Goal: Information Seeking & Learning: Check status

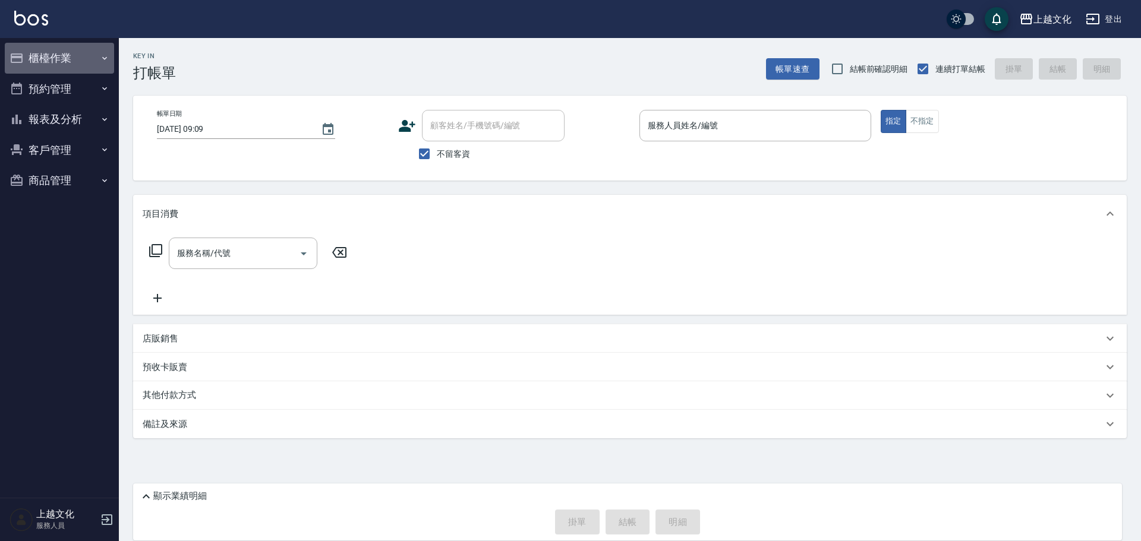
click at [55, 65] on button "櫃檯作業" at bounding box center [59, 58] width 109 height 31
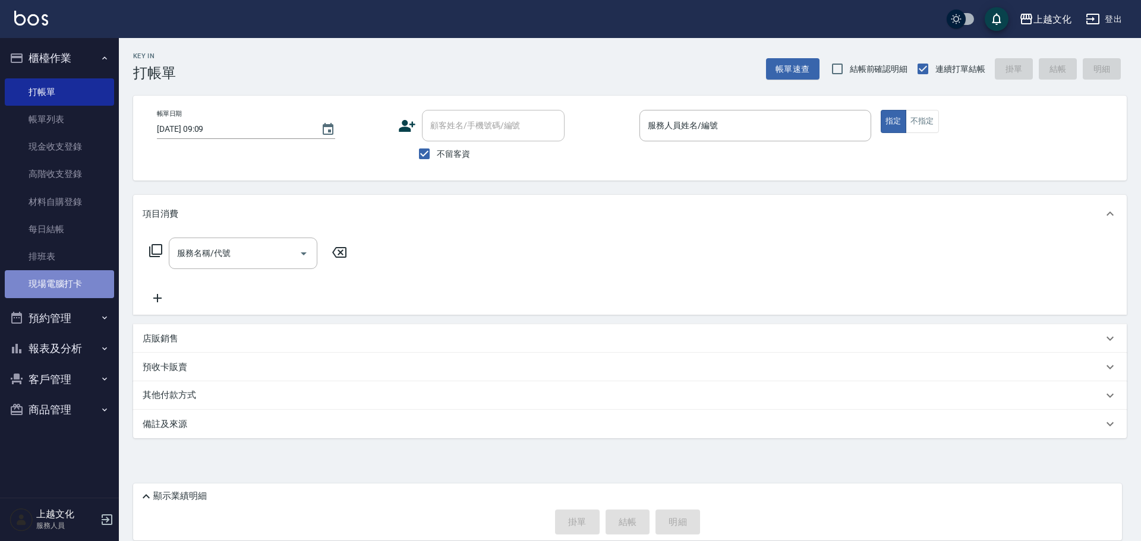
click at [48, 274] on link "現場電腦打卡" at bounding box center [59, 283] width 109 height 27
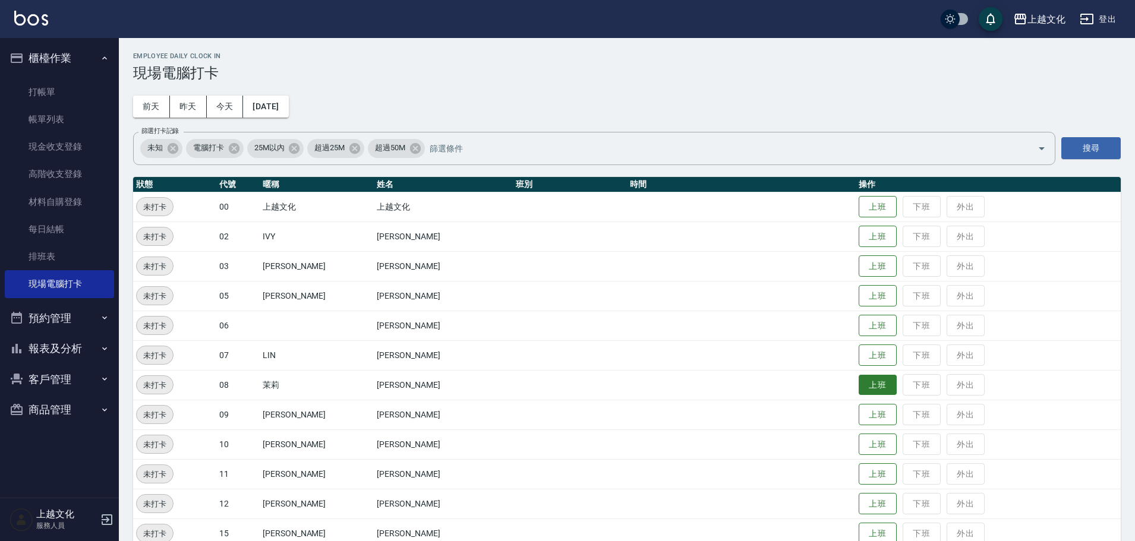
click at [865, 389] on button "上班" at bounding box center [878, 385] width 38 height 21
click at [867, 242] on button "上班" at bounding box center [878, 236] width 38 height 21
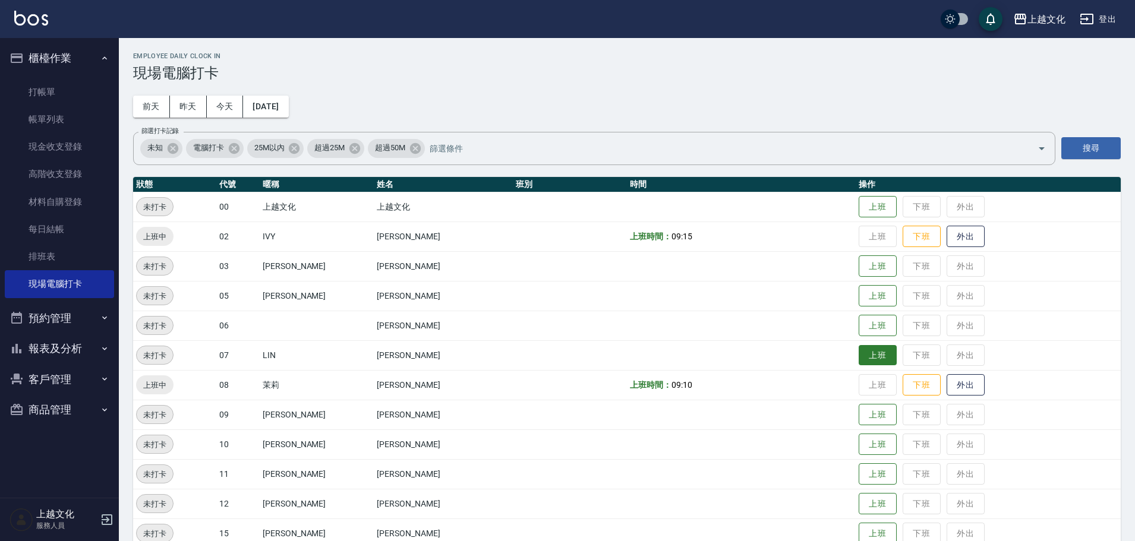
click at [870, 355] on button "上班" at bounding box center [878, 355] width 38 height 21
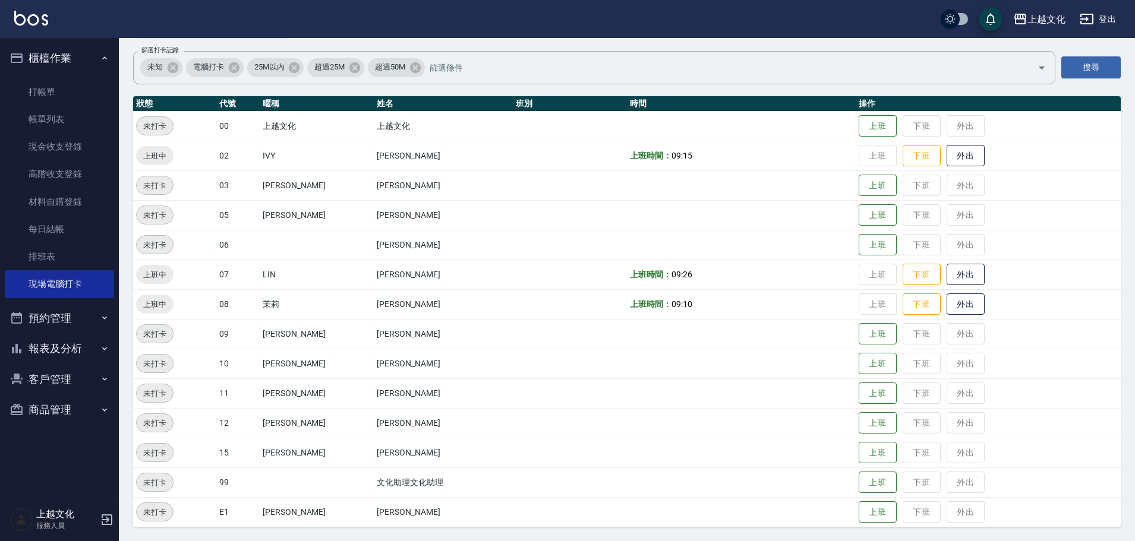
scroll to position [81, 0]
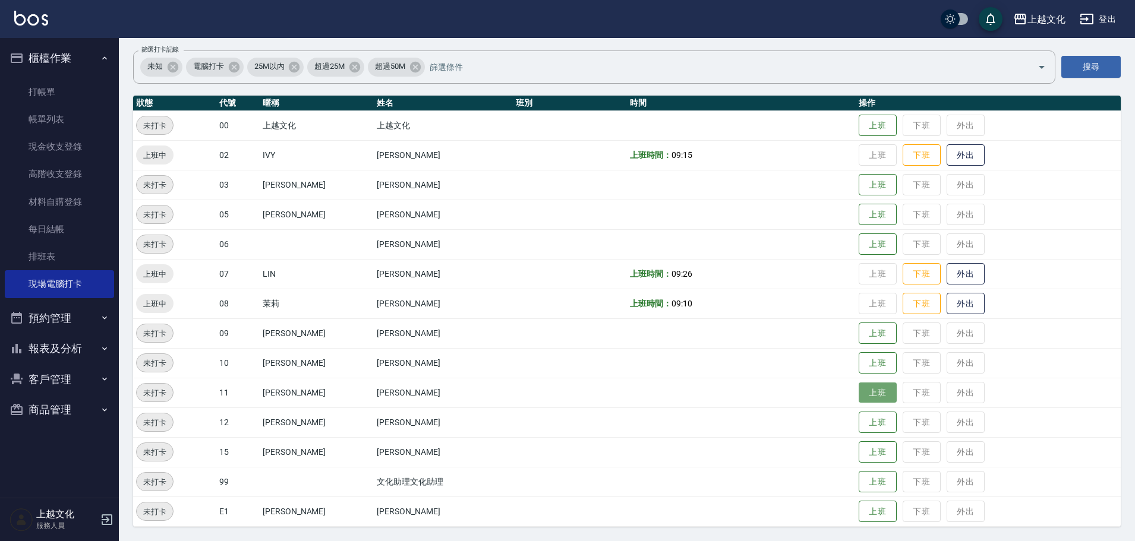
click at [872, 392] on button "上班" at bounding box center [878, 393] width 38 height 21
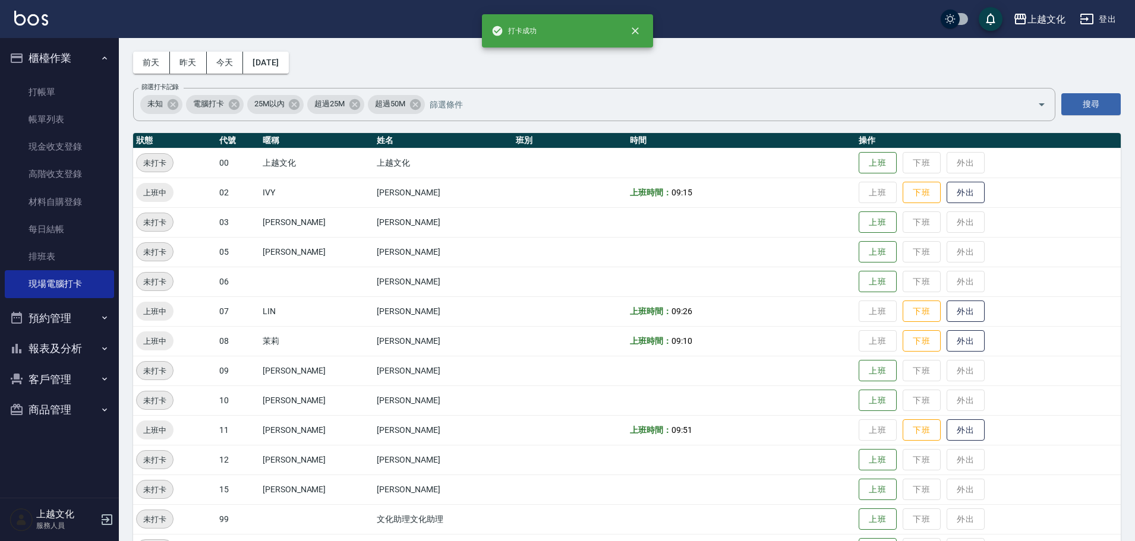
scroll to position [0, 0]
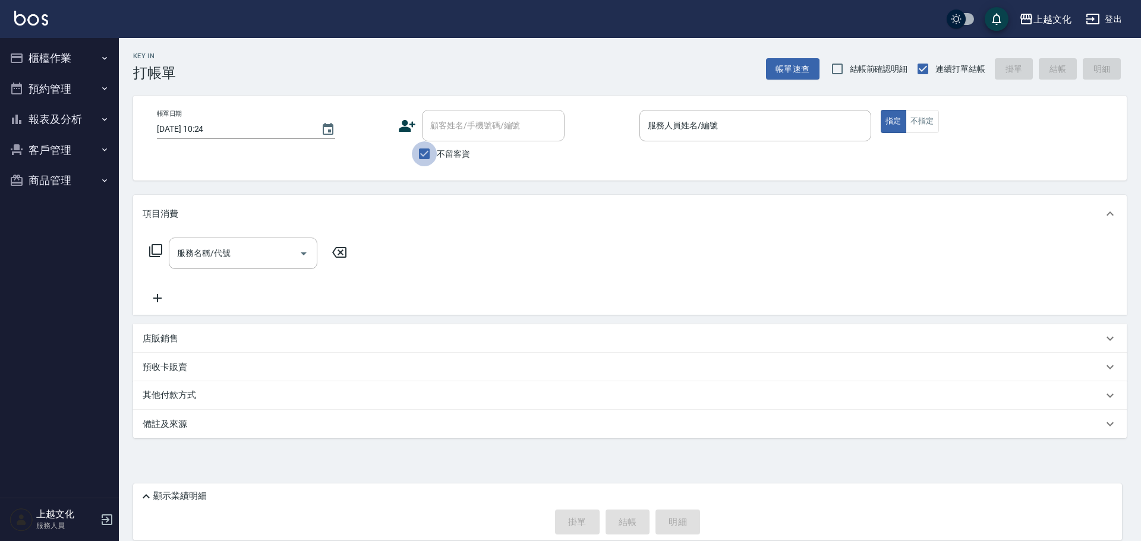
click at [428, 156] on input "不留客資" at bounding box center [424, 153] width 25 height 25
checkbox input "false"
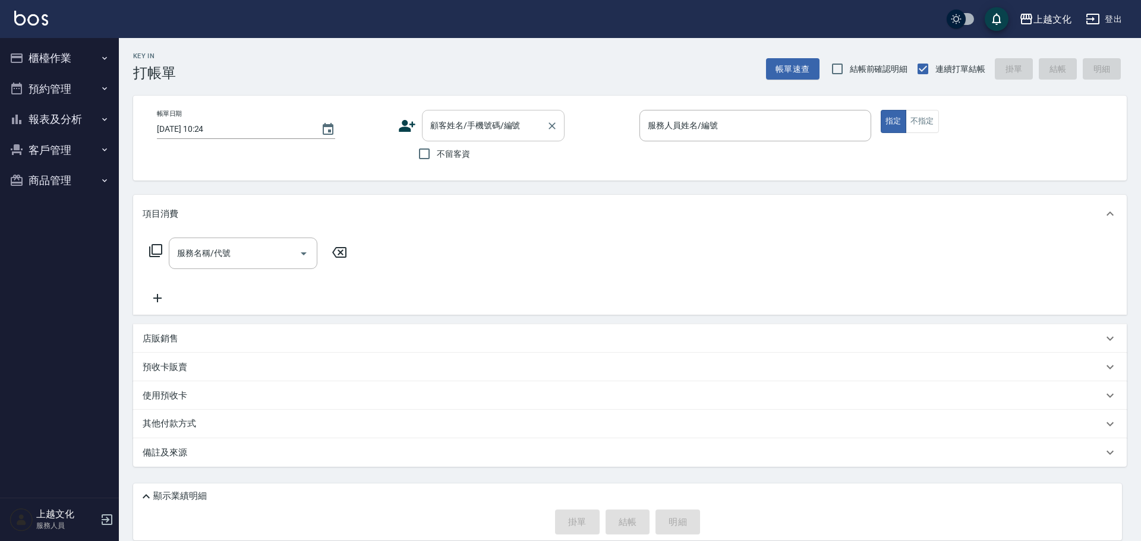
click at [442, 134] on input "顧客姓名/手機號碼/編號" at bounding box center [484, 125] width 114 height 21
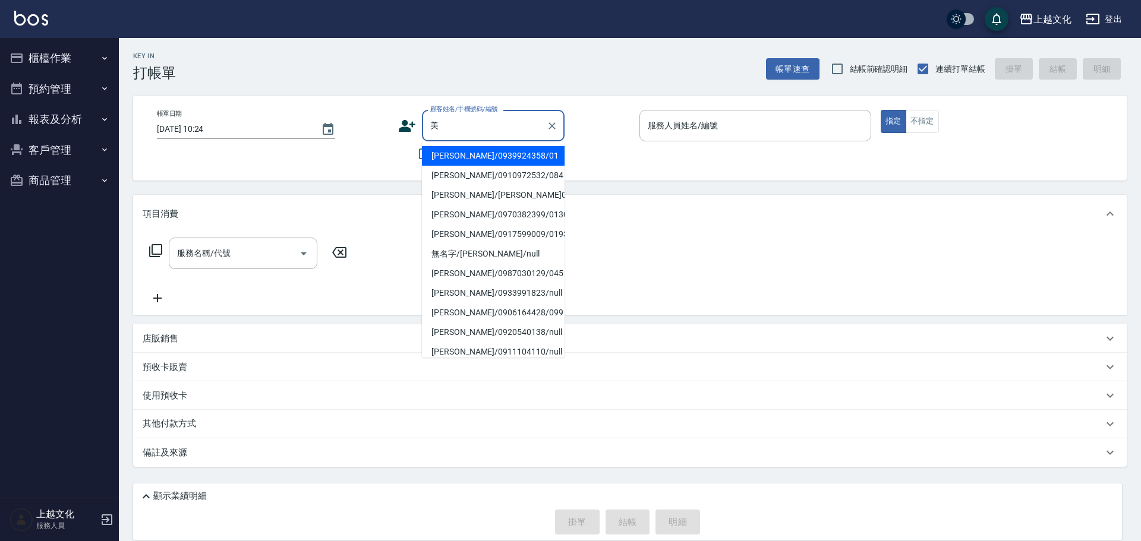
click at [500, 184] on li "陳美萍/0910972532/084" at bounding box center [493, 176] width 143 height 20
type input "陳美萍/0910972532/084"
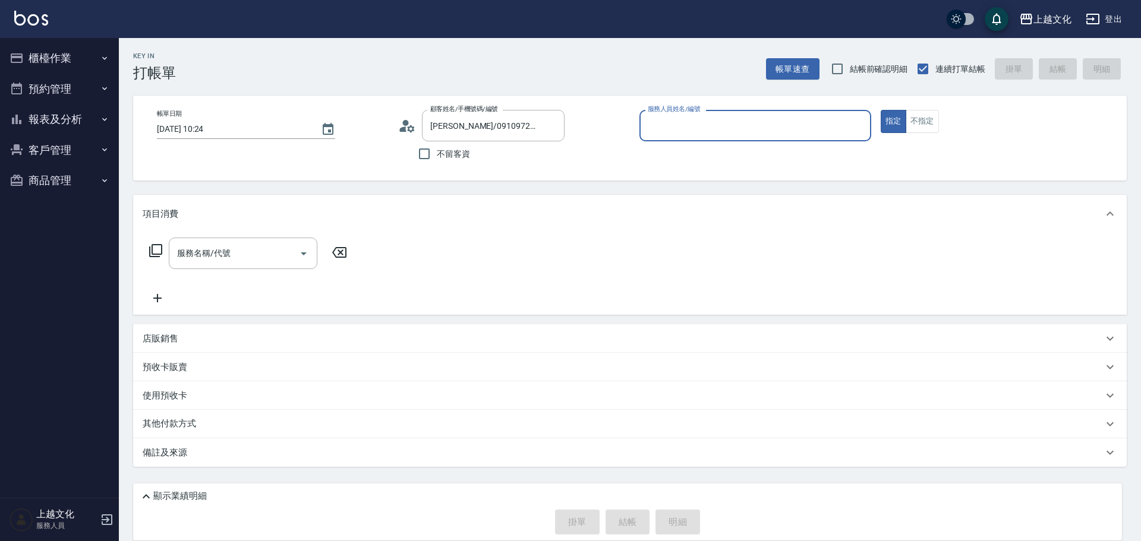
type input "茉莉-08"
click at [163, 391] on p "使用預收卡" at bounding box center [165, 398] width 45 height 18
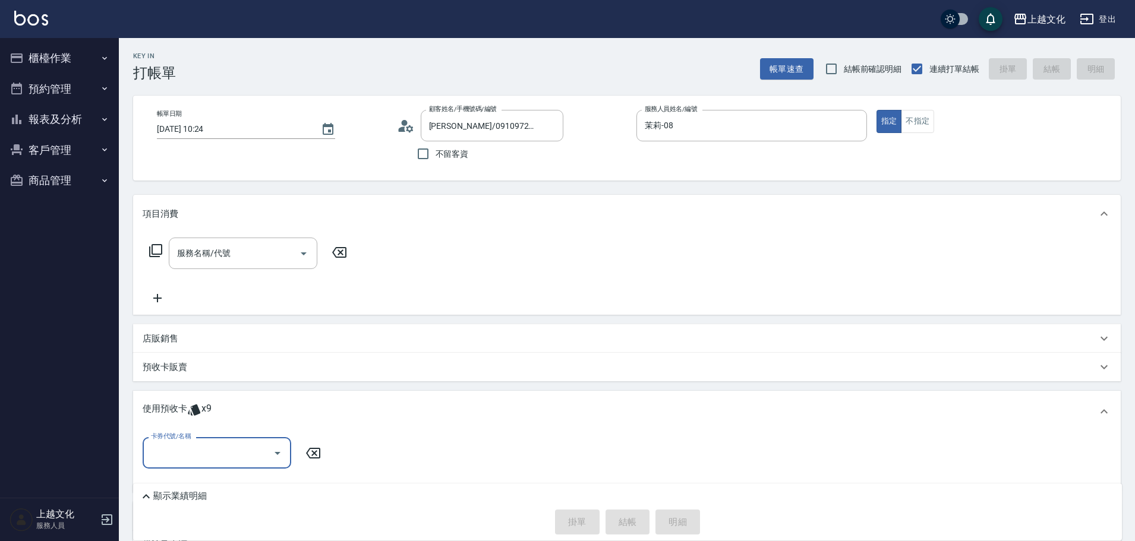
click at [195, 448] on input "卡券代號/名稱" at bounding box center [208, 453] width 120 height 21
click at [45, 148] on button "客戶管理" at bounding box center [59, 150] width 109 height 31
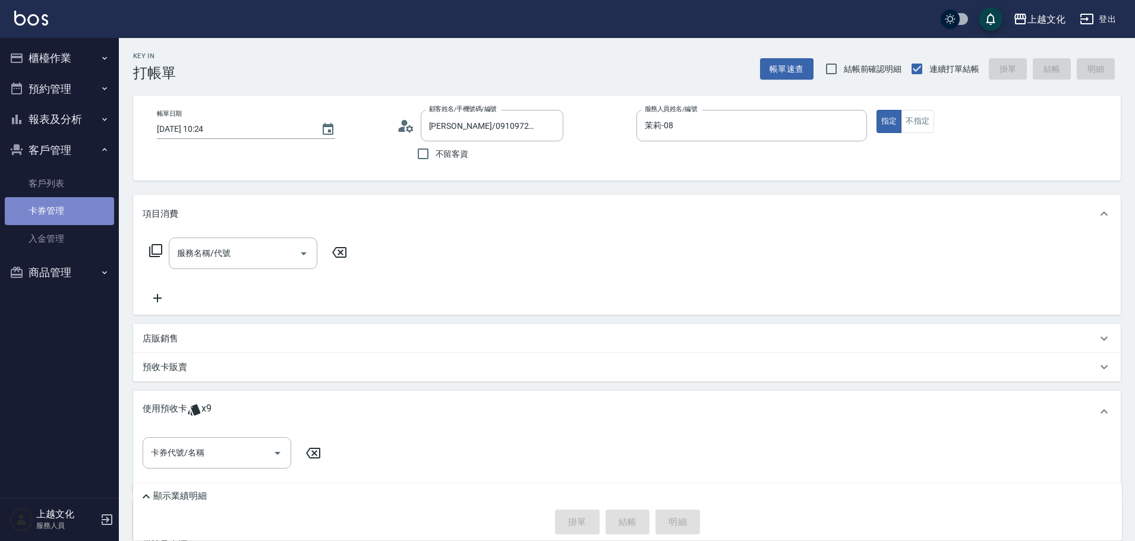
click at [40, 216] on link "卡券管理" at bounding box center [59, 210] width 109 height 27
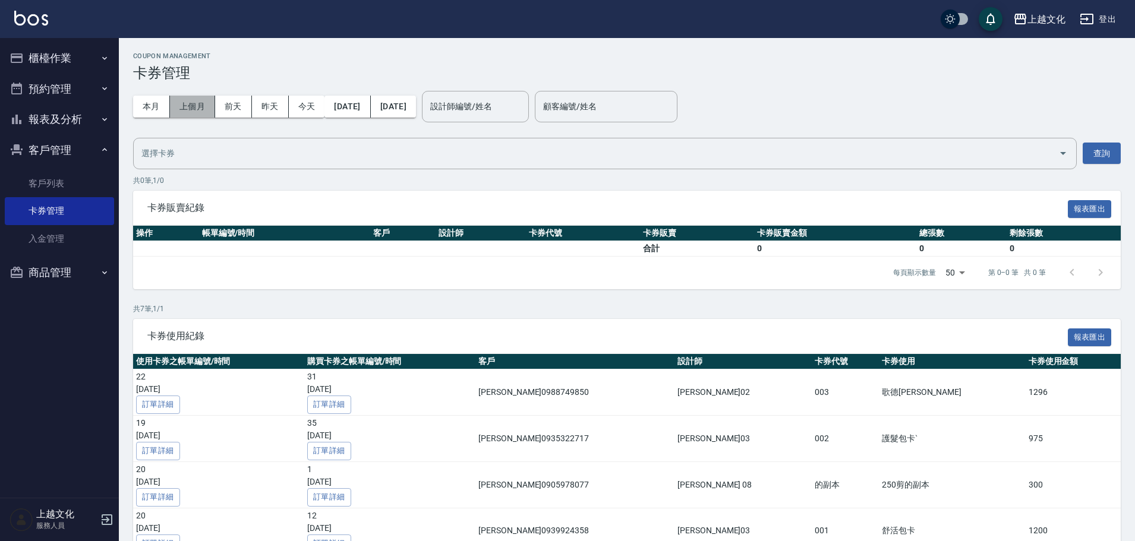
click at [201, 109] on button "上個月" at bounding box center [192, 107] width 45 height 22
click at [195, 109] on button "上個月" at bounding box center [192, 107] width 45 height 22
click at [190, 102] on button "上個月" at bounding box center [192, 107] width 45 height 22
click at [189, 103] on button "上個月" at bounding box center [192, 107] width 45 height 22
click at [159, 105] on button "本月" at bounding box center [151, 107] width 37 height 22
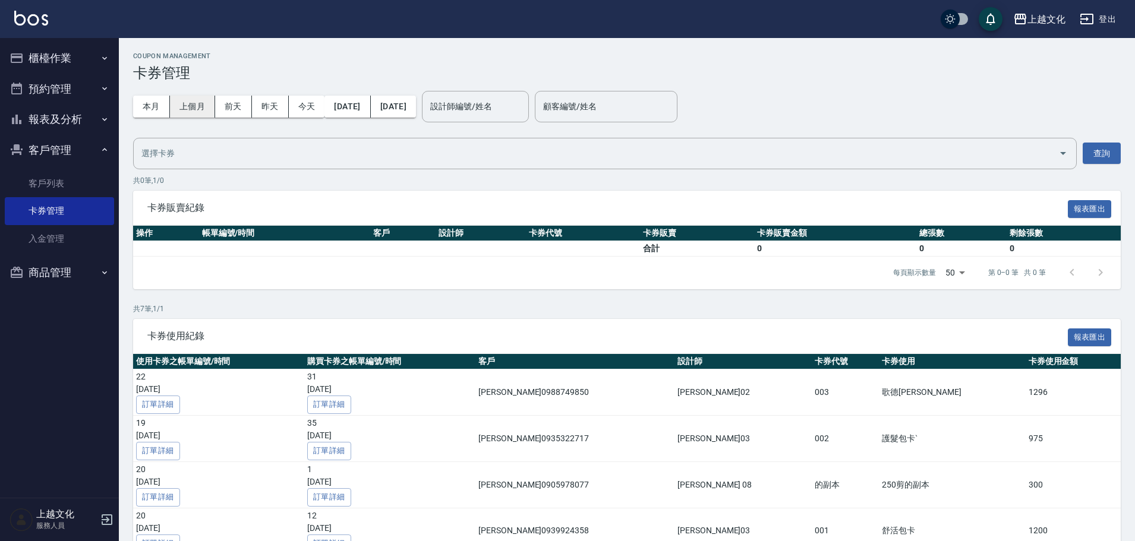
drag, startPoint x: 214, startPoint y: 114, endPoint x: 184, endPoint y: 109, distance: 30.7
click at [206, 114] on button "上個月" at bounding box center [192, 107] width 45 height 22
drag, startPoint x: 184, startPoint y: 109, endPoint x: 179, endPoint y: 106, distance: 6.4
click at [184, 109] on button "上個月" at bounding box center [192, 107] width 45 height 22
click at [179, 106] on button "上個月" at bounding box center [192, 107] width 45 height 22
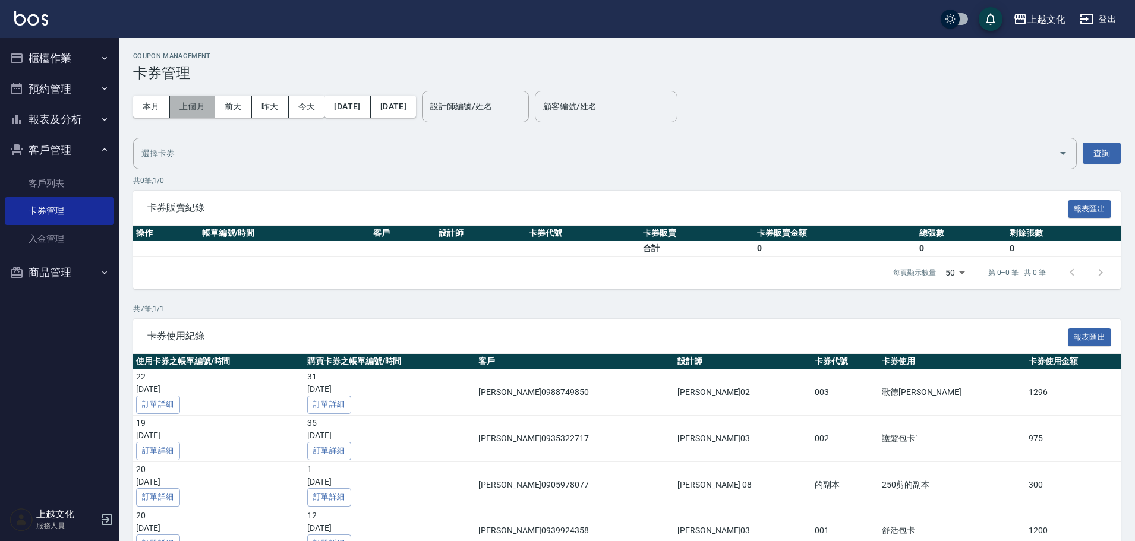
click at [172, 111] on button "上個月" at bounding box center [192, 107] width 45 height 22
click at [173, 114] on button "上個月" at bounding box center [192, 107] width 45 height 22
click at [59, 183] on link "客戶列表" at bounding box center [59, 183] width 109 height 27
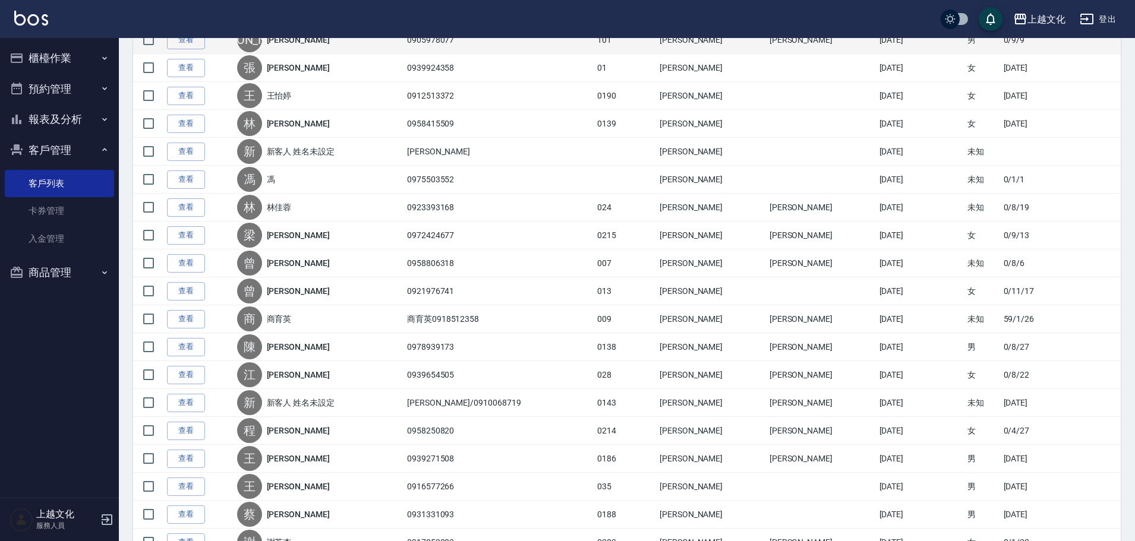
scroll to position [356, 0]
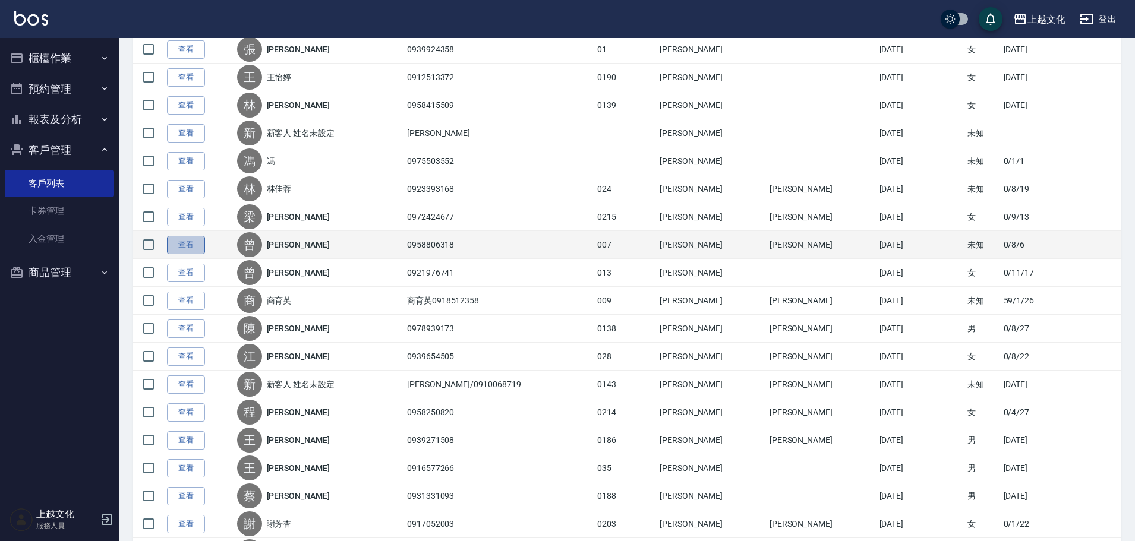
click at [184, 248] on link "查看" at bounding box center [186, 245] width 38 height 18
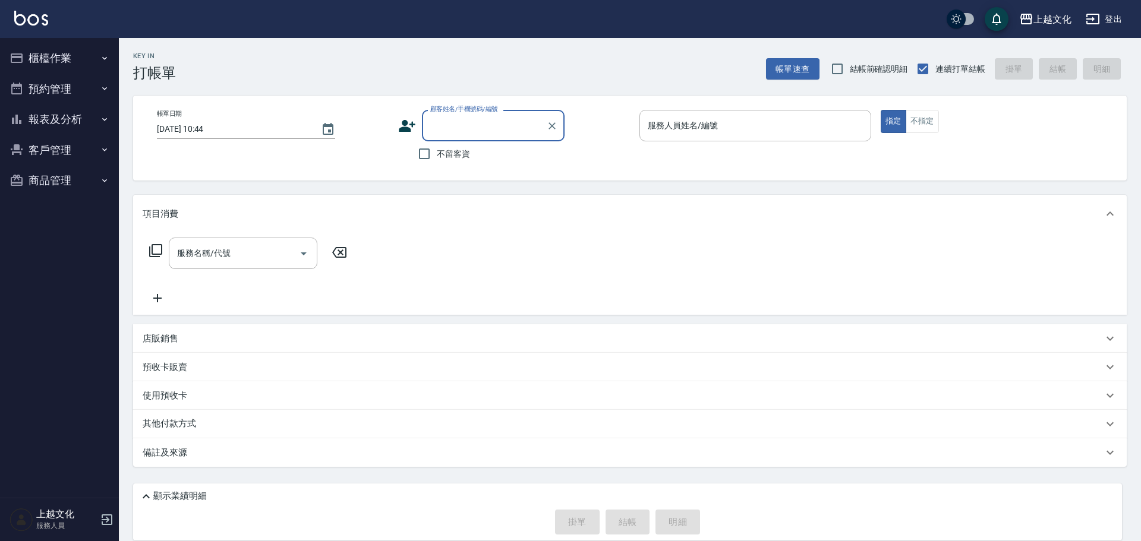
click at [483, 126] on input "顧客姓名/手機號碼/編號" at bounding box center [484, 125] width 114 height 21
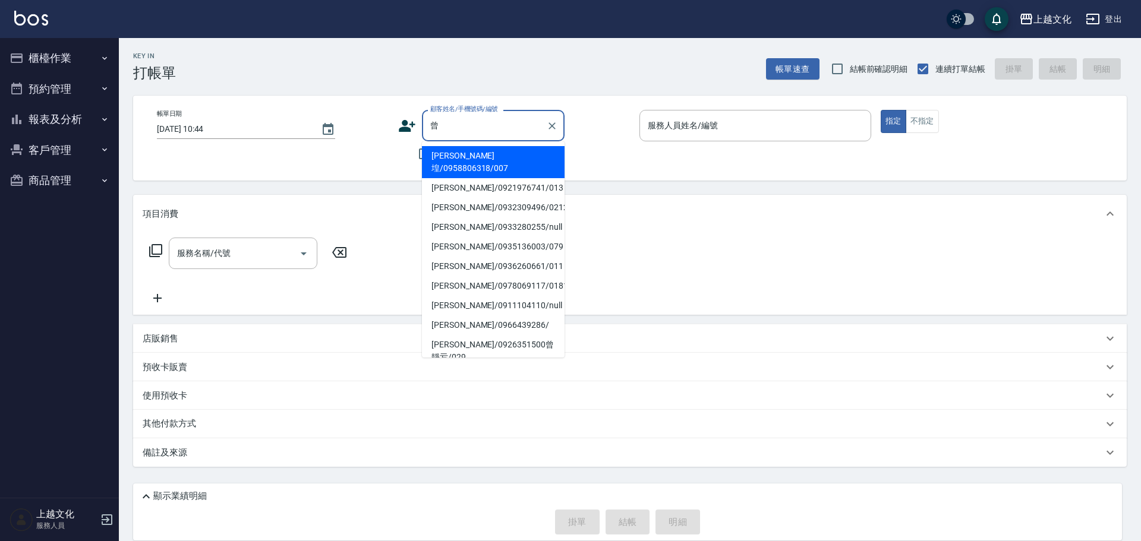
click at [494, 154] on li "[PERSON_NAME]堭/0958806318/007" at bounding box center [493, 162] width 143 height 32
type input "[PERSON_NAME]堭/0958806318/007"
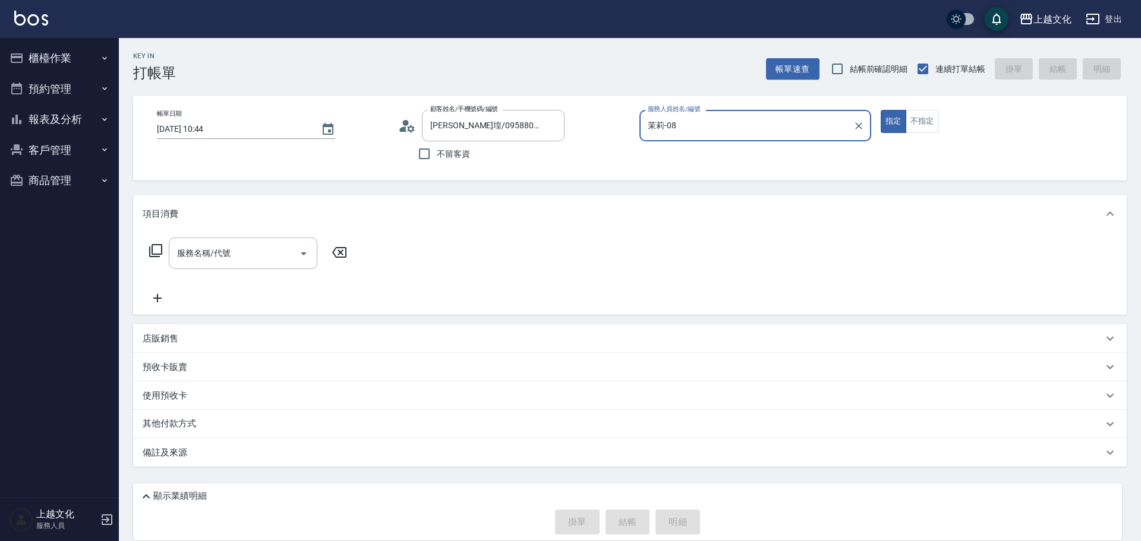
type input "茉莉-08"
click at [172, 394] on p "使用預收卡" at bounding box center [165, 398] width 45 height 18
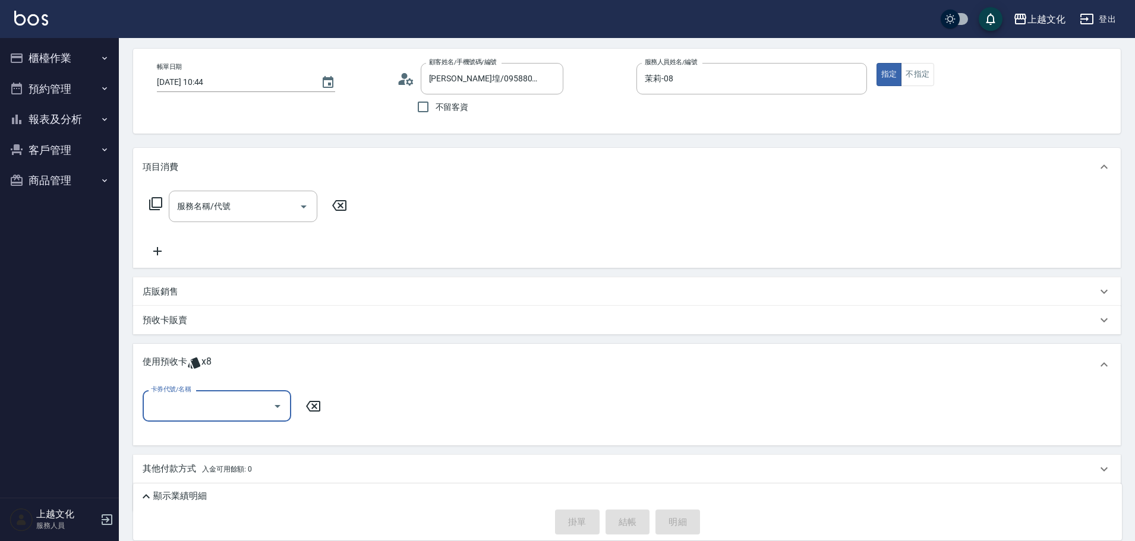
scroll to position [83, 0]
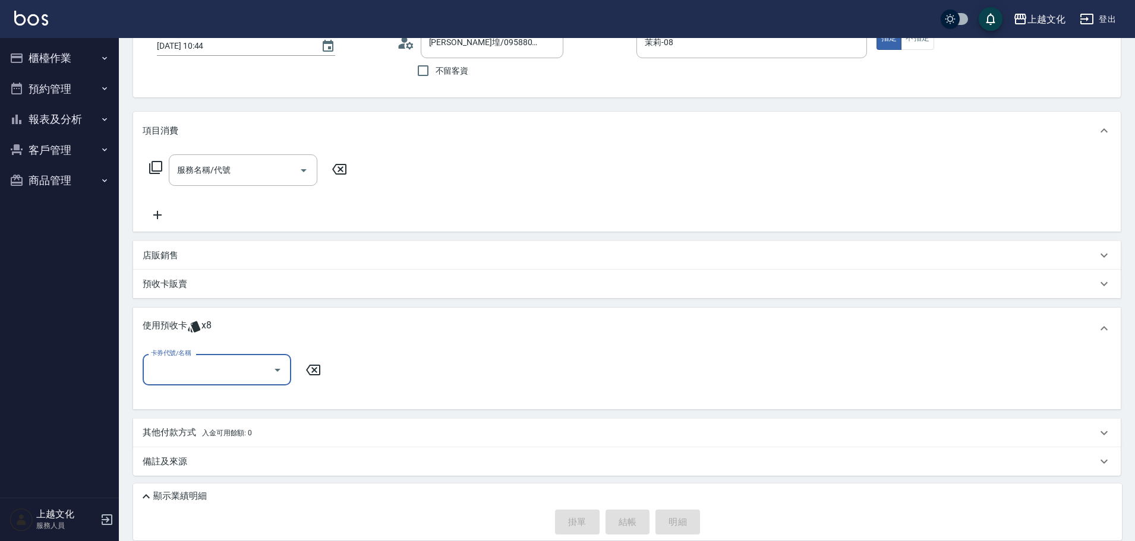
click at [178, 374] on input "卡券代號/名稱" at bounding box center [208, 369] width 120 height 21
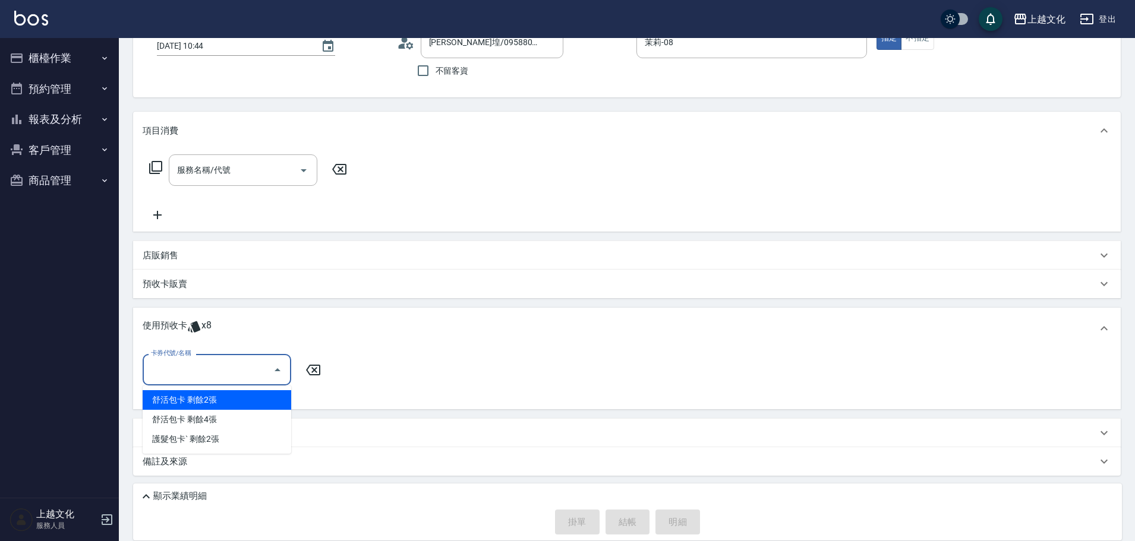
click at [34, 150] on button "客戶管理" at bounding box center [59, 150] width 109 height 31
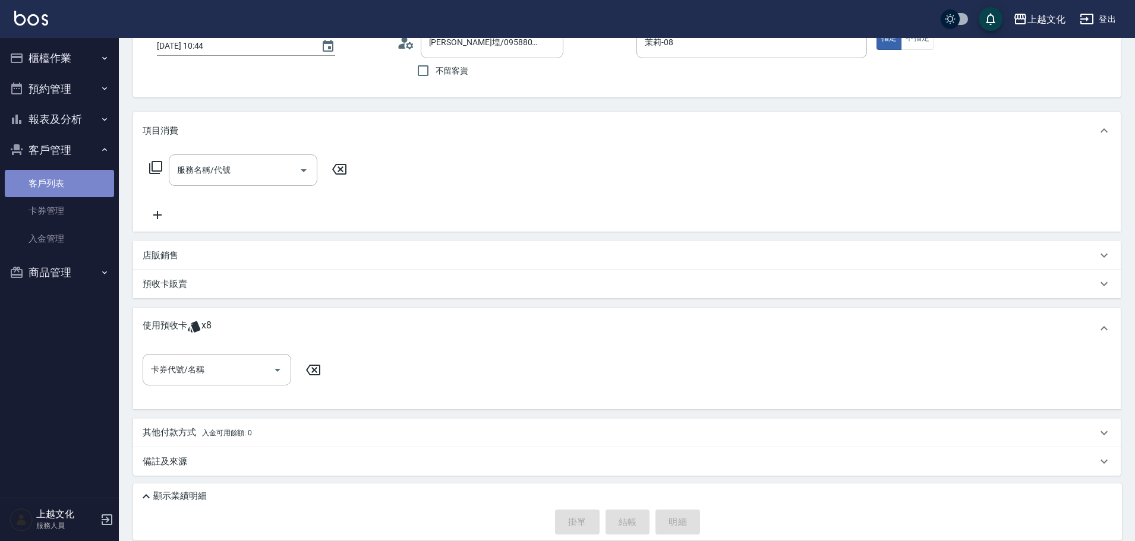
click at [39, 190] on link "客戶列表" at bounding box center [59, 183] width 109 height 27
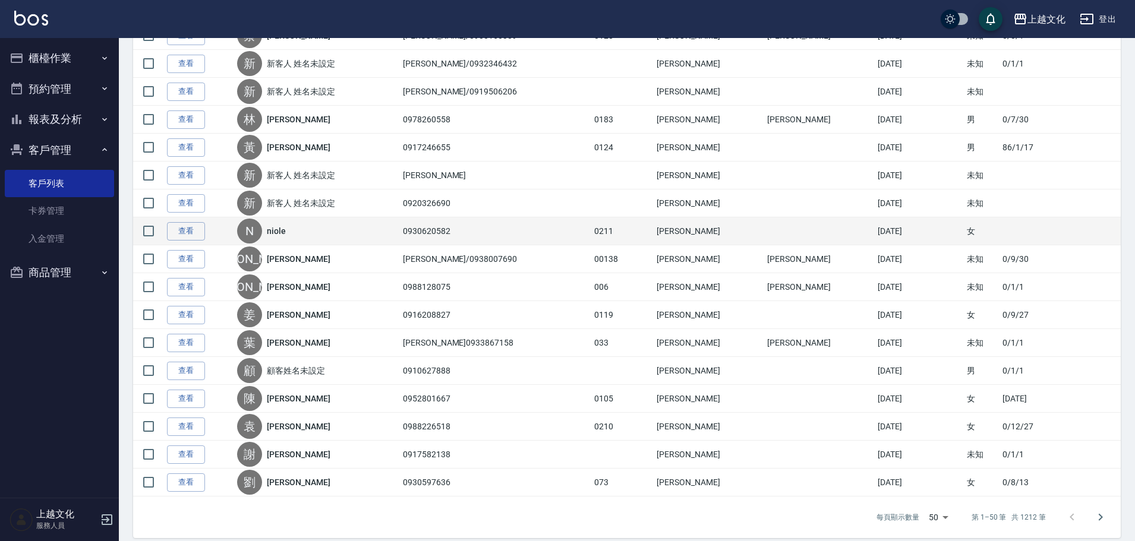
scroll to position [1163, 0]
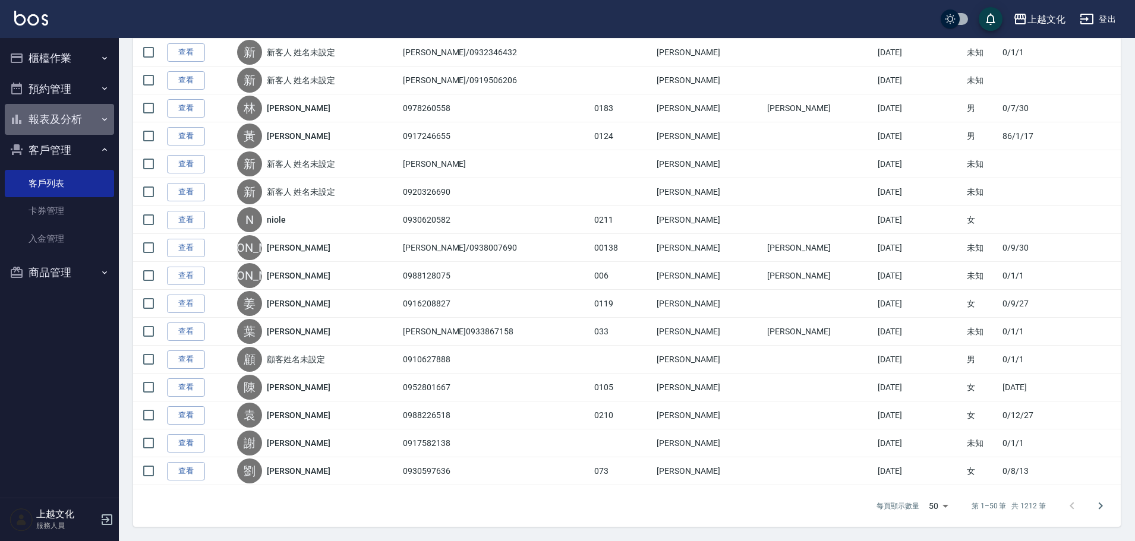
click at [54, 118] on button "報表及分析" at bounding box center [59, 119] width 109 height 31
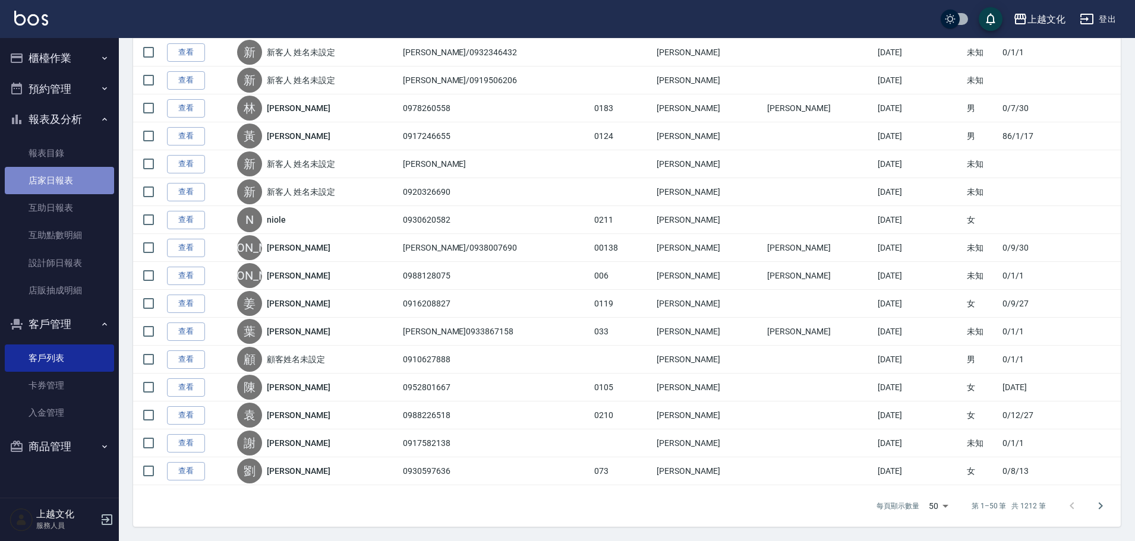
click at [56, 175] on link "店家日報表" at bounding box center [59, 180] width 109 height 27
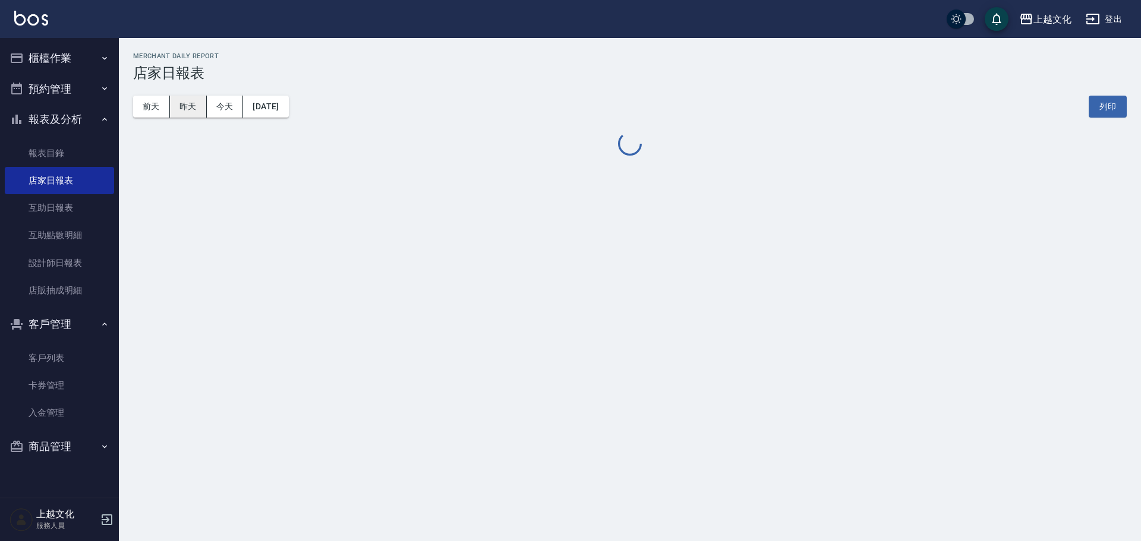
click at [197, 109] on button "昨天" at bounding box center [188, 107] width 37 height 22
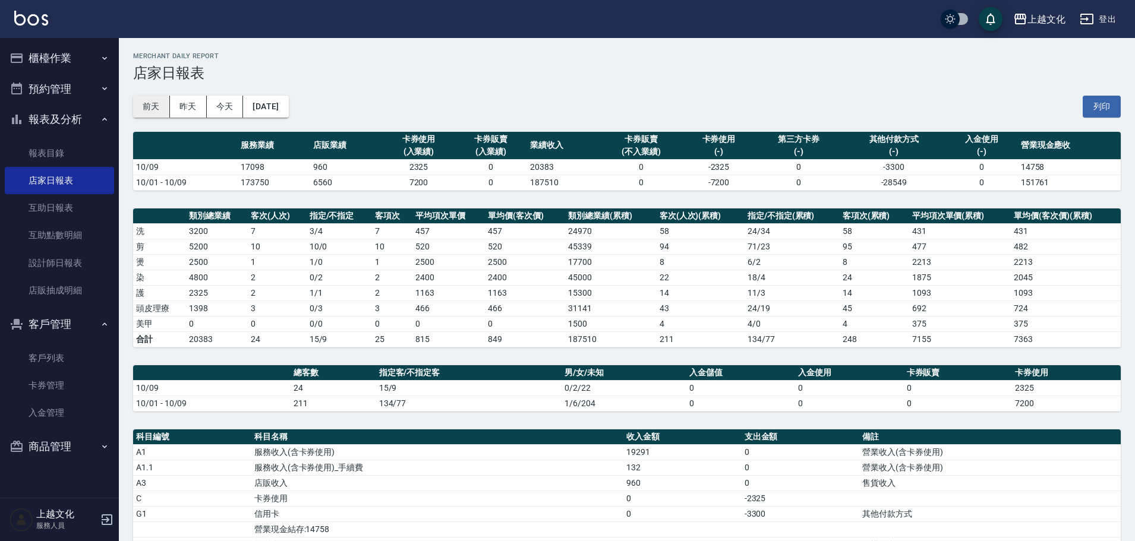
click at [148, 108] on button "前天" at bounding box center [151, 107] width 37 height 22
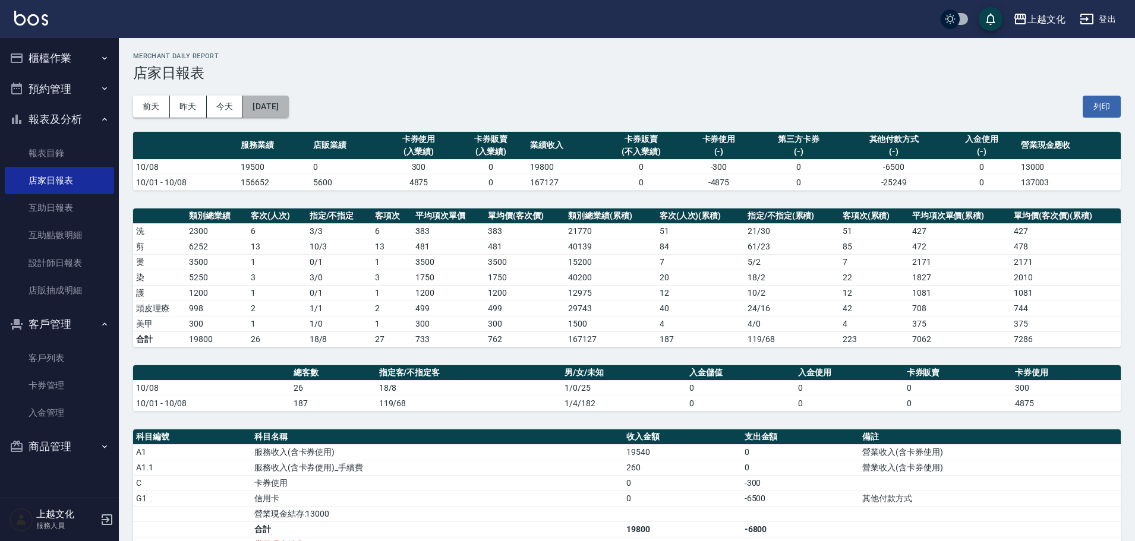
click at [288, 108] on button "[DATE]" at bounding box center [265, 107] width 45 height 22
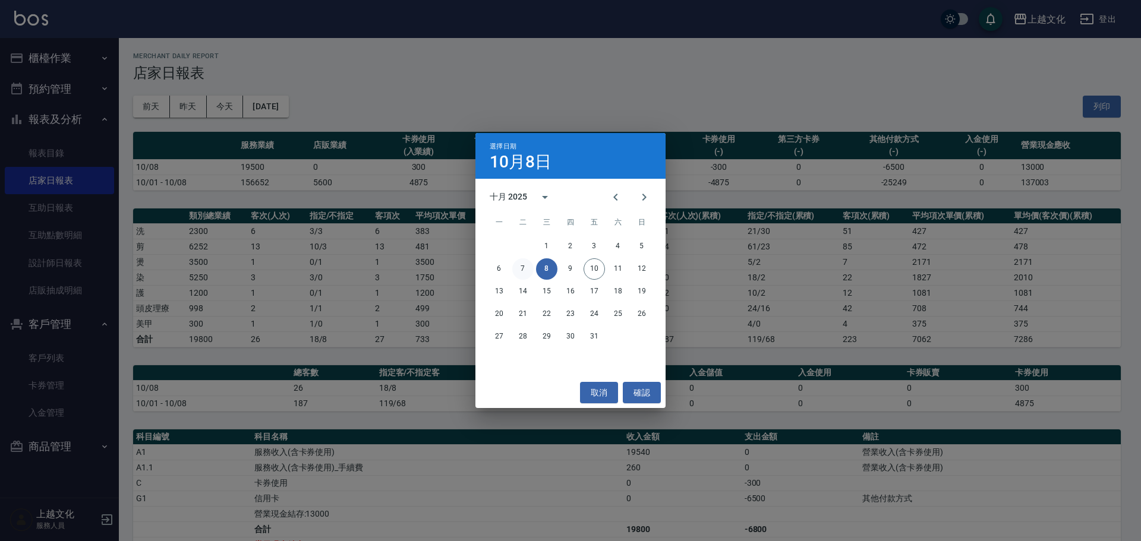
click at [527, 263] on button "7" at bounding box center [522, 268] width 21 height 21
click at [527, 263] on div "上越文化 [DATE] 店家日報表 列印時間： [DATE][PHONE_NUMBER]:46 Merchant Daily Report 店家日報表 [DA…" at bounding box center [567, 362] width 1135 height 724
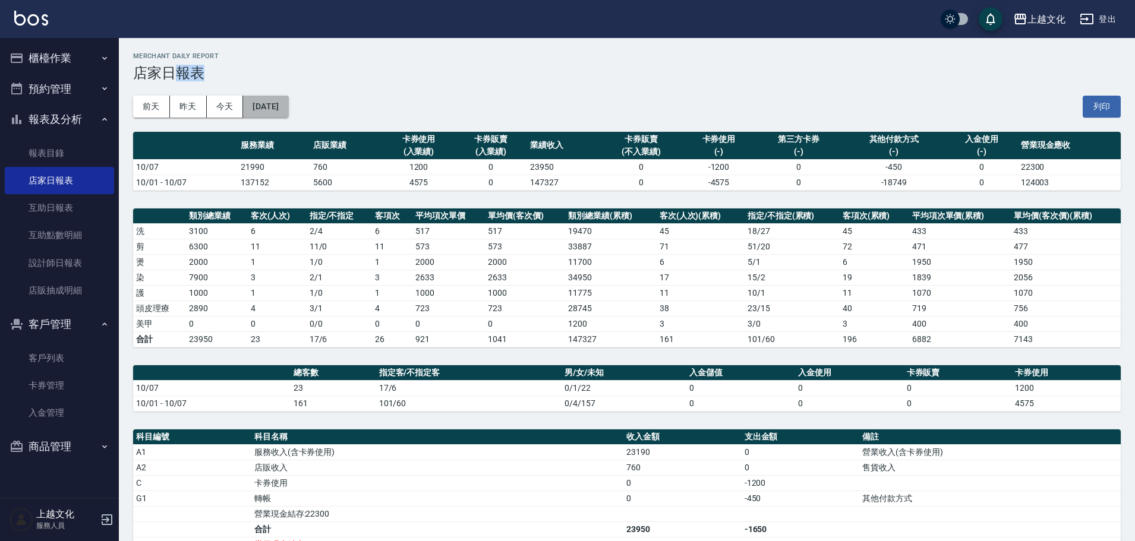
click at [278, 113] on button "[DATE]" at bounding box center [265, 107] width 45 height 22
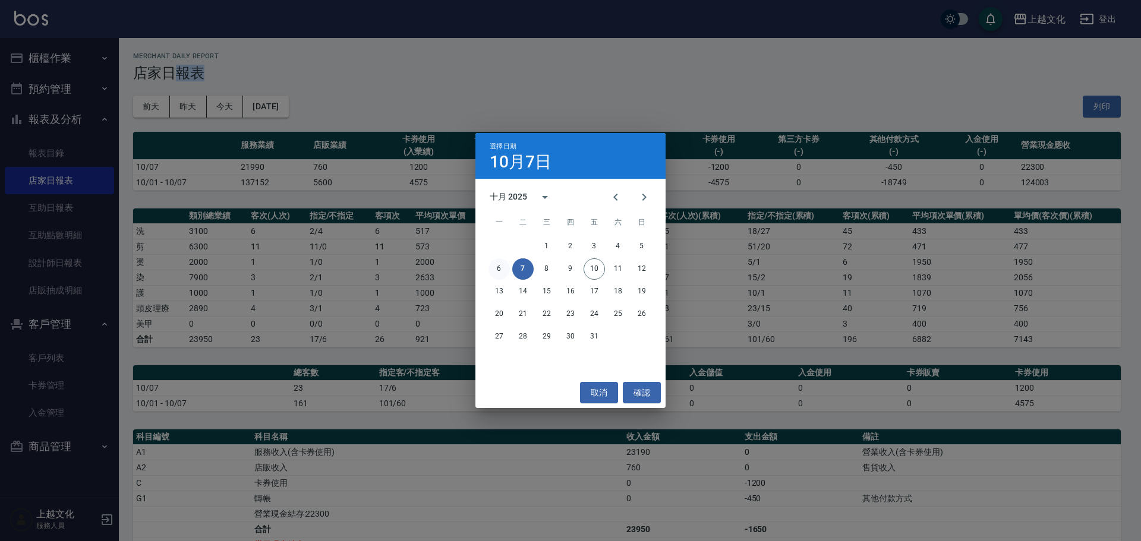
click at [497, 264] on button "6" at bounding box center [498, 268] width 21 height 21
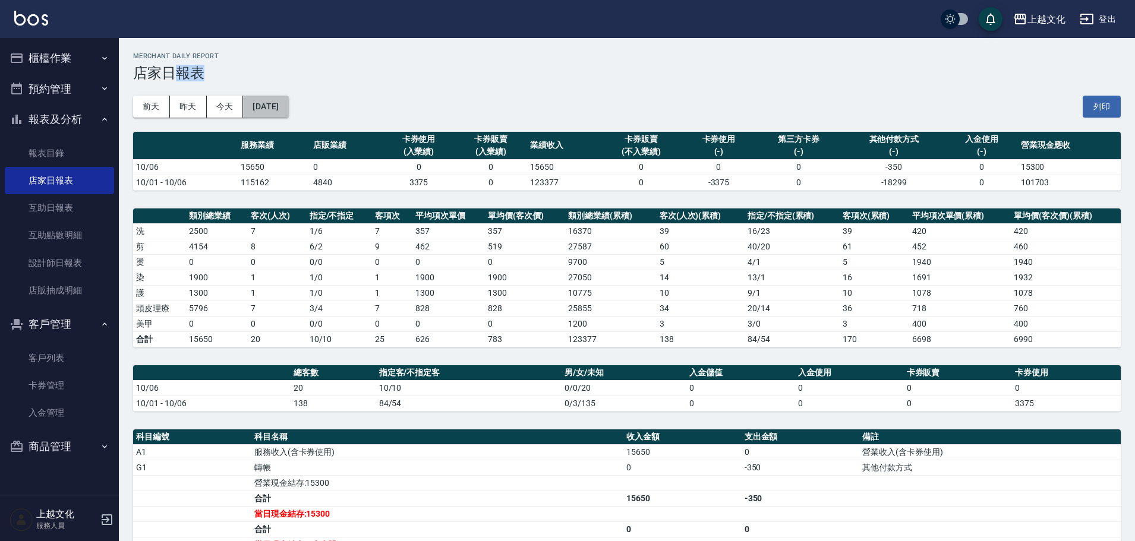
click at [288, 114] on button "[DATE]" at bounding box center [265, 107] width 45 height 22
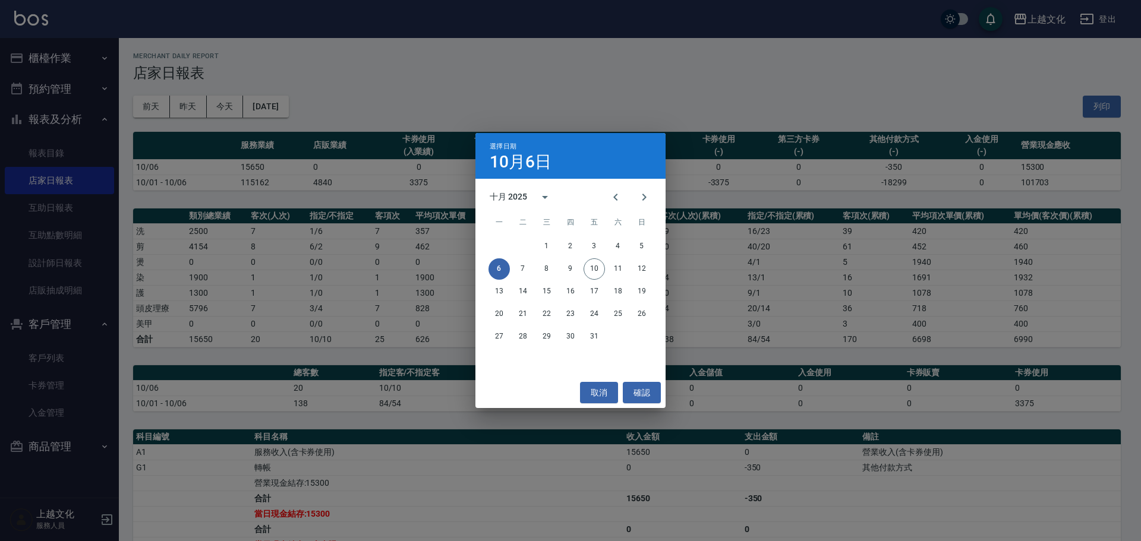
click at [302, 114] on div "選擇日期 10月6日 十月 2025 一 二 三 四 五 六 日 1 2 3 4 5 6 7 8 9 10 11 12 13 14 15 16 17 18 1…" at bounding box center [570, 270] width 1141 height 541
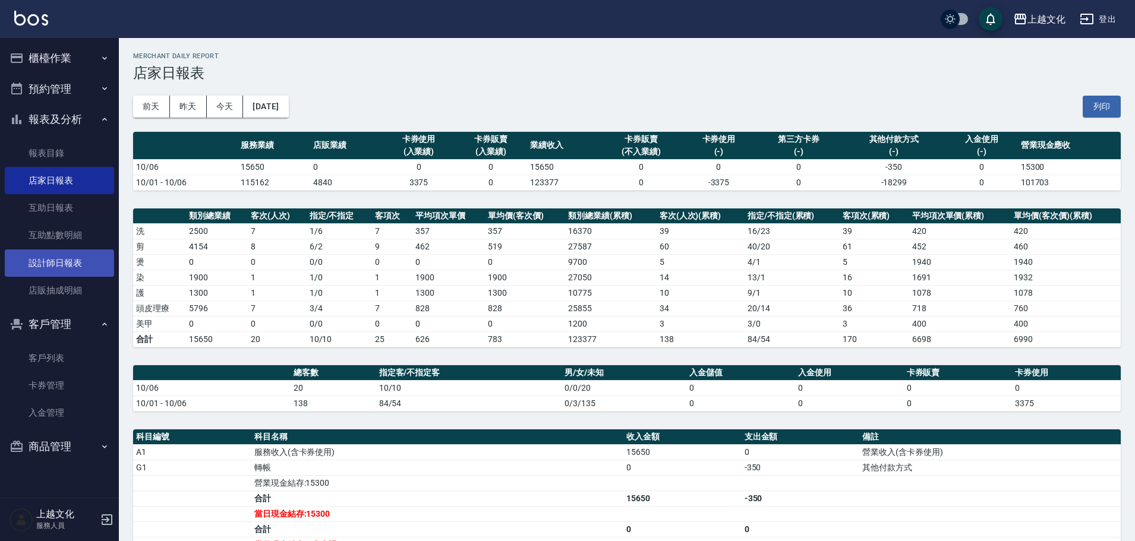
click at [57, 261] on link "設計師日報表" at bounding box center [59, 263] width 109 height 27
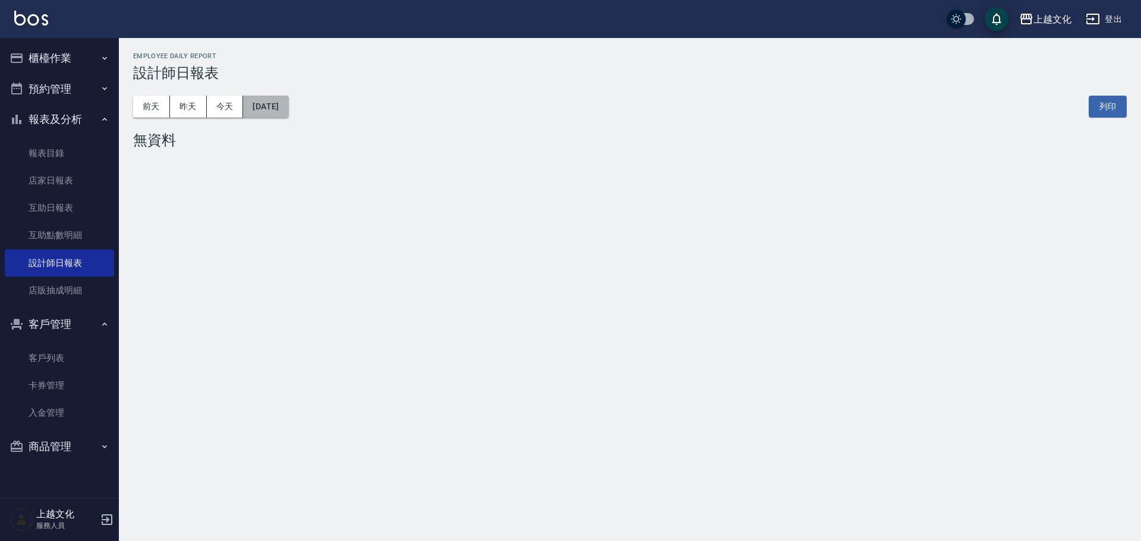
click at [288, 113] on button "[DATE]" at bounding box center [265, 107] width 45 height 22
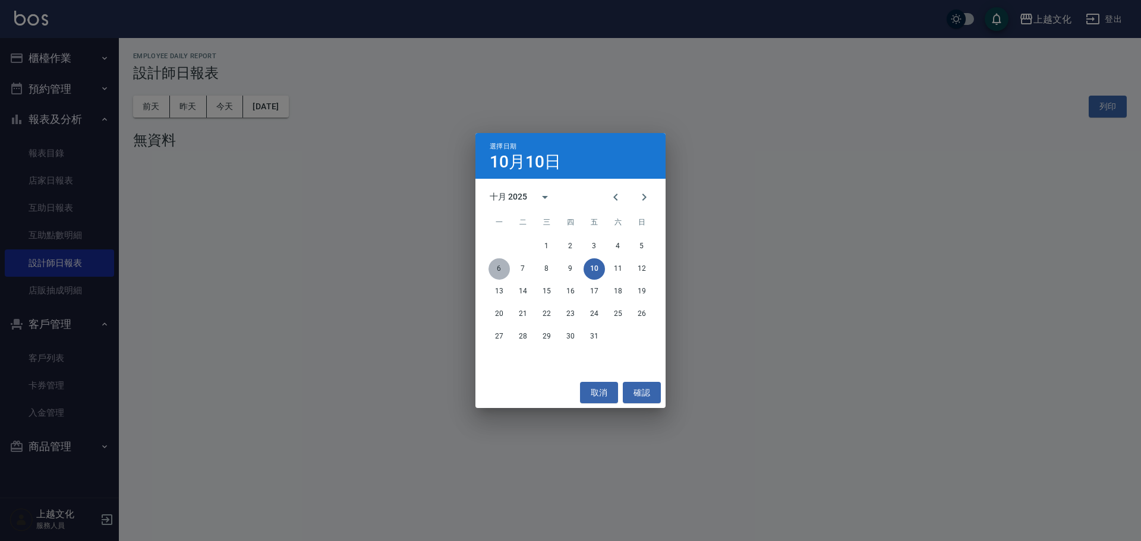
click at [497, 268] on button "6" at bounding box center [498, 268] width 21 height 21
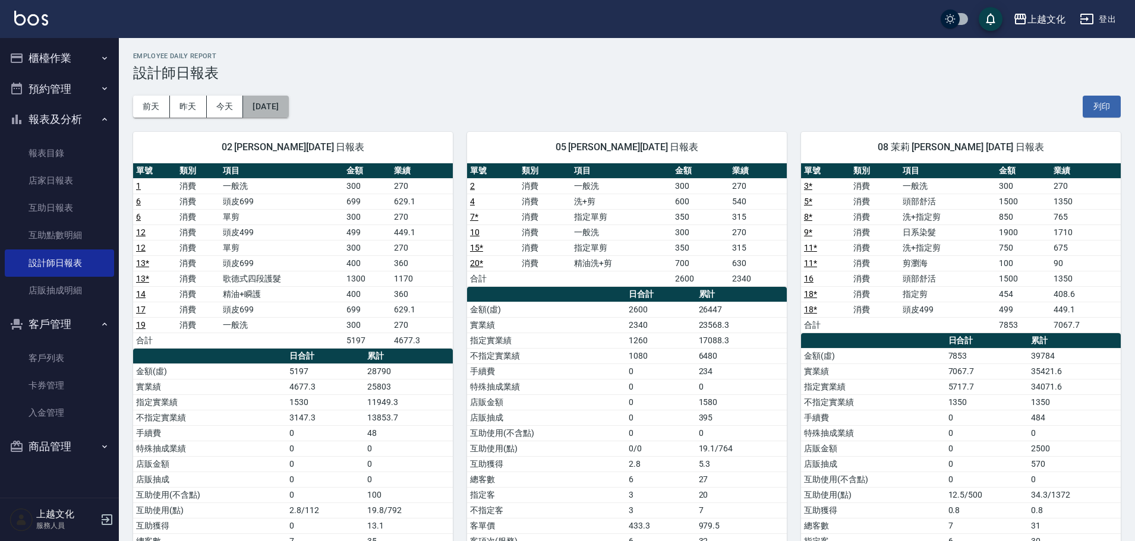
click at [288, 115] on button "[DATE]" at bounding box center [265, 107] width 45 height 22
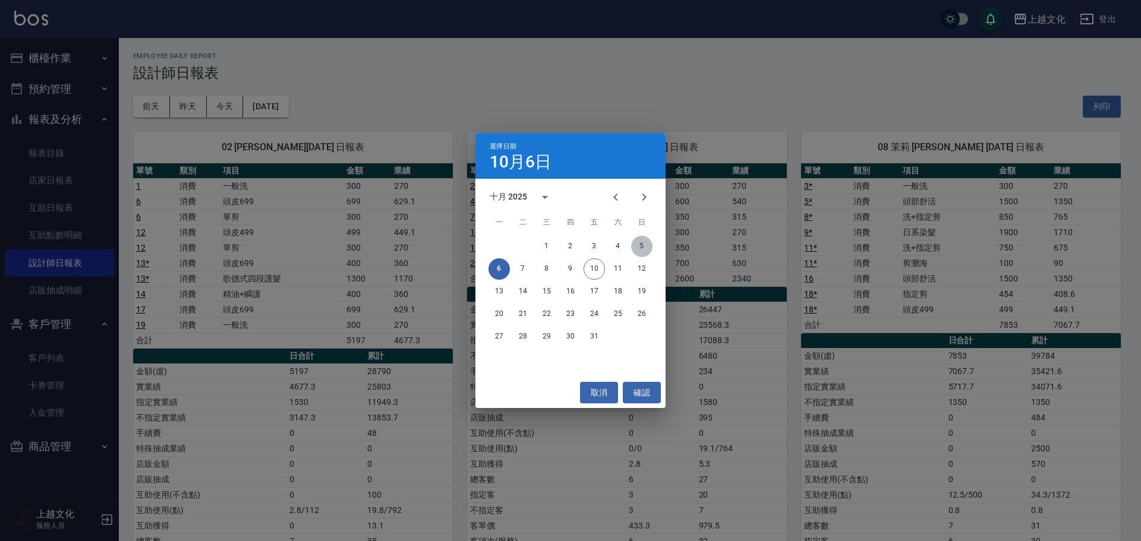
click at [636, 245] on button "5" at bounding box center [641, 246] width 21 height 21
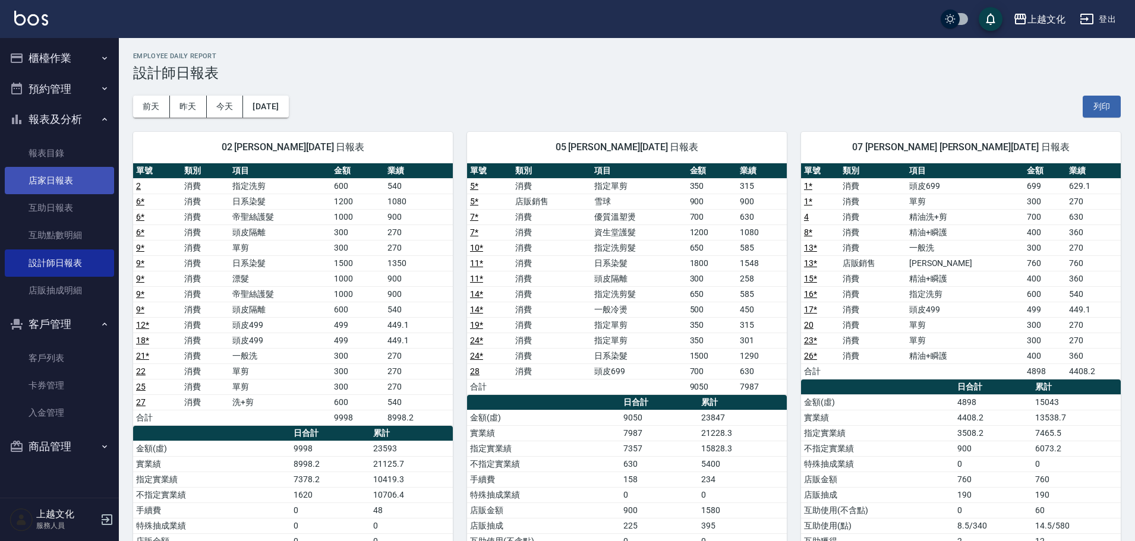
click at [58, 179] on link "店家日報表" at bounding box center [59, 180] width 109 height 27
